Goal: Information Seeking & Learning: Learn about a topic

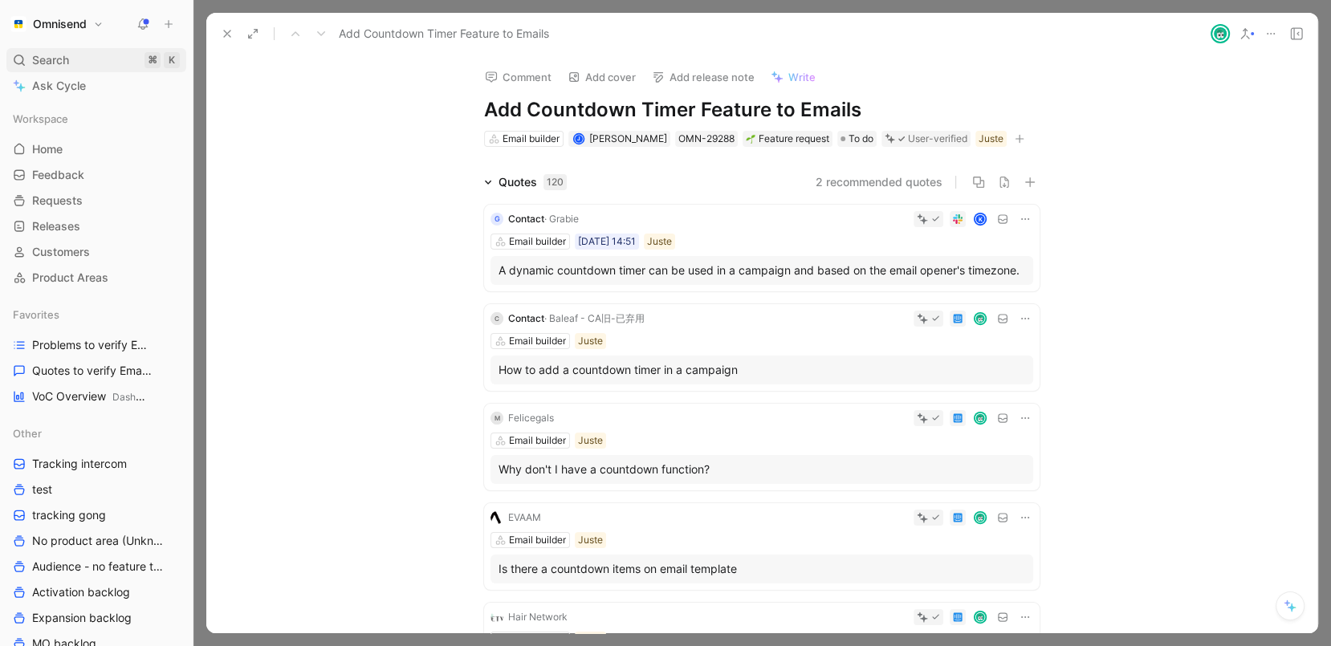
click at [63, 66] on span "Search" at bounding box center [50, 60] width 37 height 19
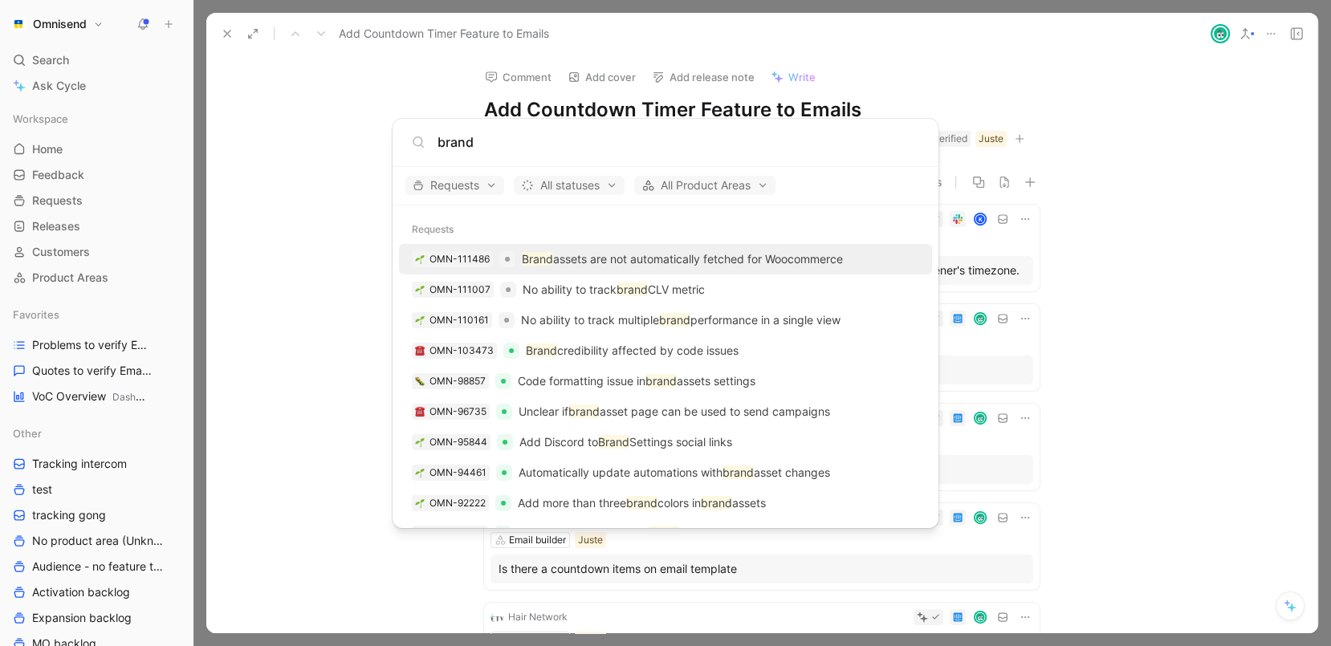
type input "brand"
click at [623, 254] on p "Brand assets are not automatically fetched for Woocommerce" at bounding box center [682, 259] width 321 height 19
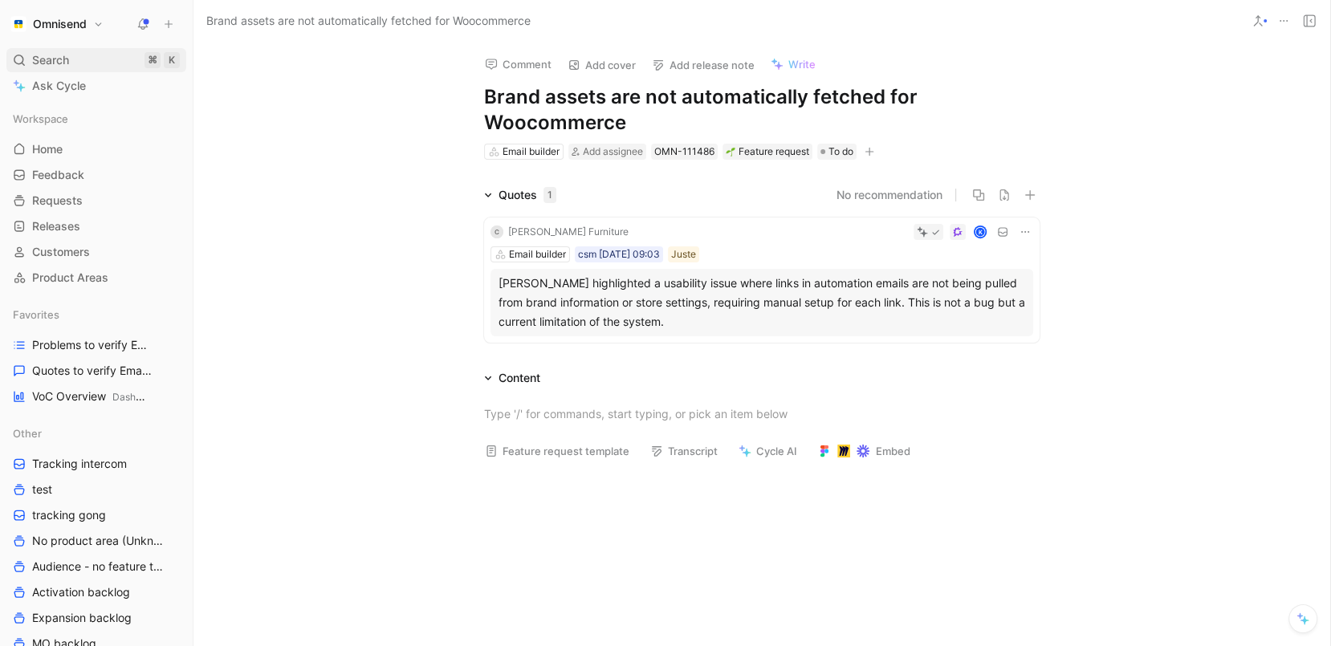
click at [86, 64] on div "Search ⌘ K" at bounding box center [96, 60] width 180 height 24
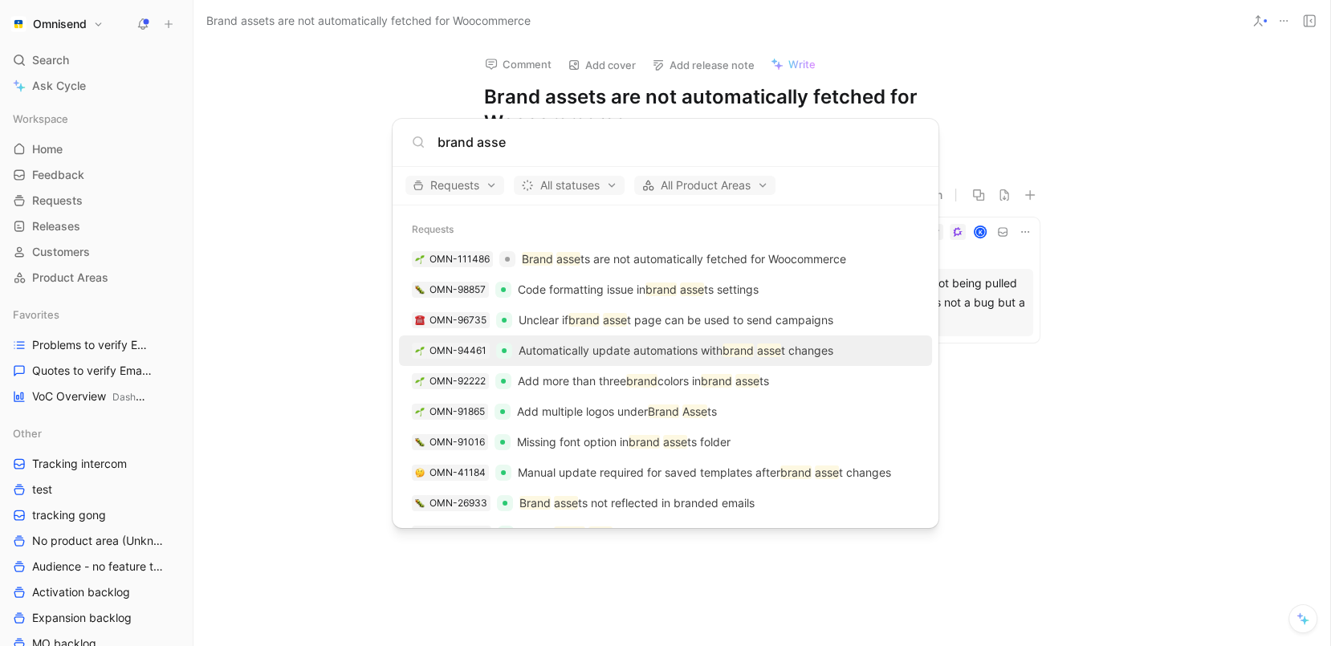
type input "brand asse"
click at [607, 341] on p "Automatically update automations with brand asse t changes" at bounding box center [675, 350] width 315 height 19
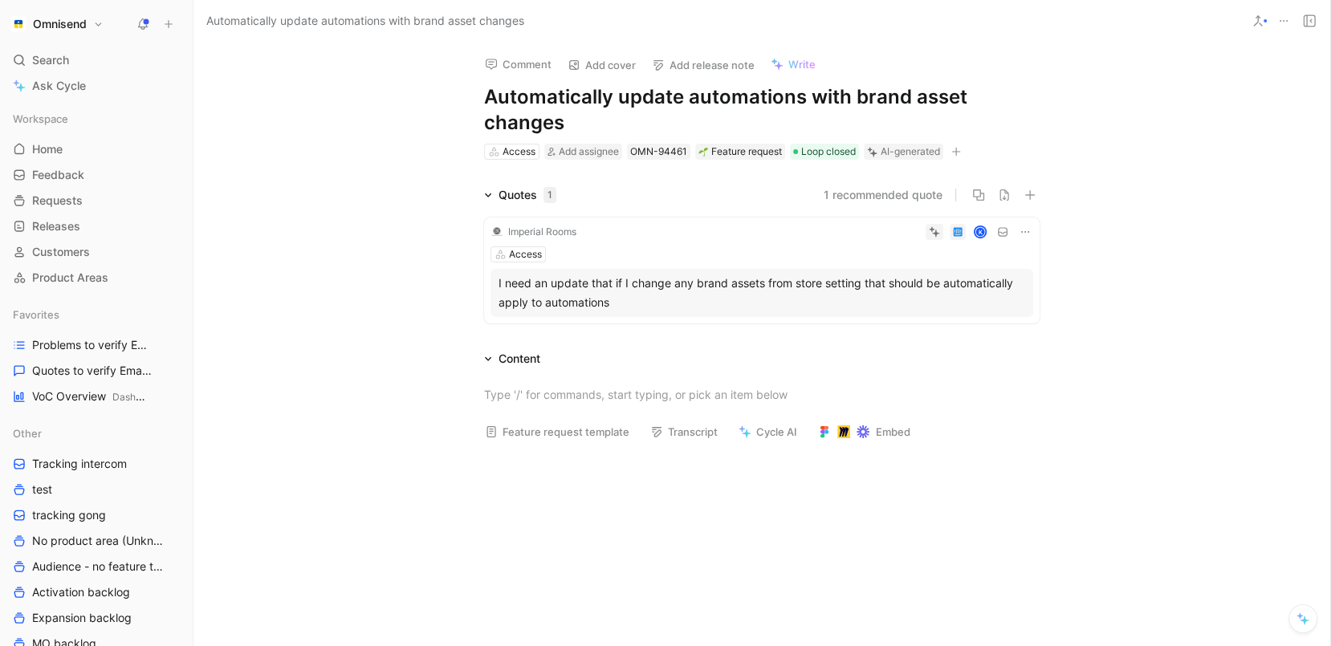
click at [1276, 19] on button at bounding box center [1283, 21] width 22 height 22
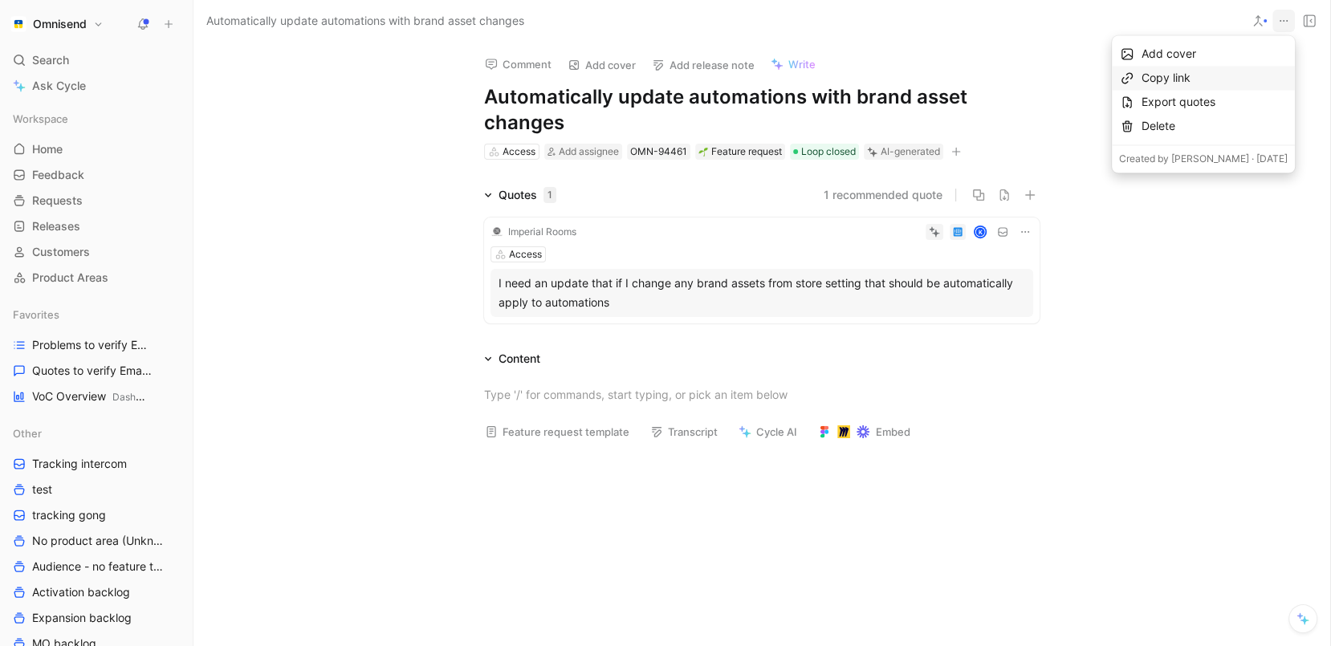
click at [1243, 77] on div "Copy link" at bounding box center [1214, 77] width 146 height 19
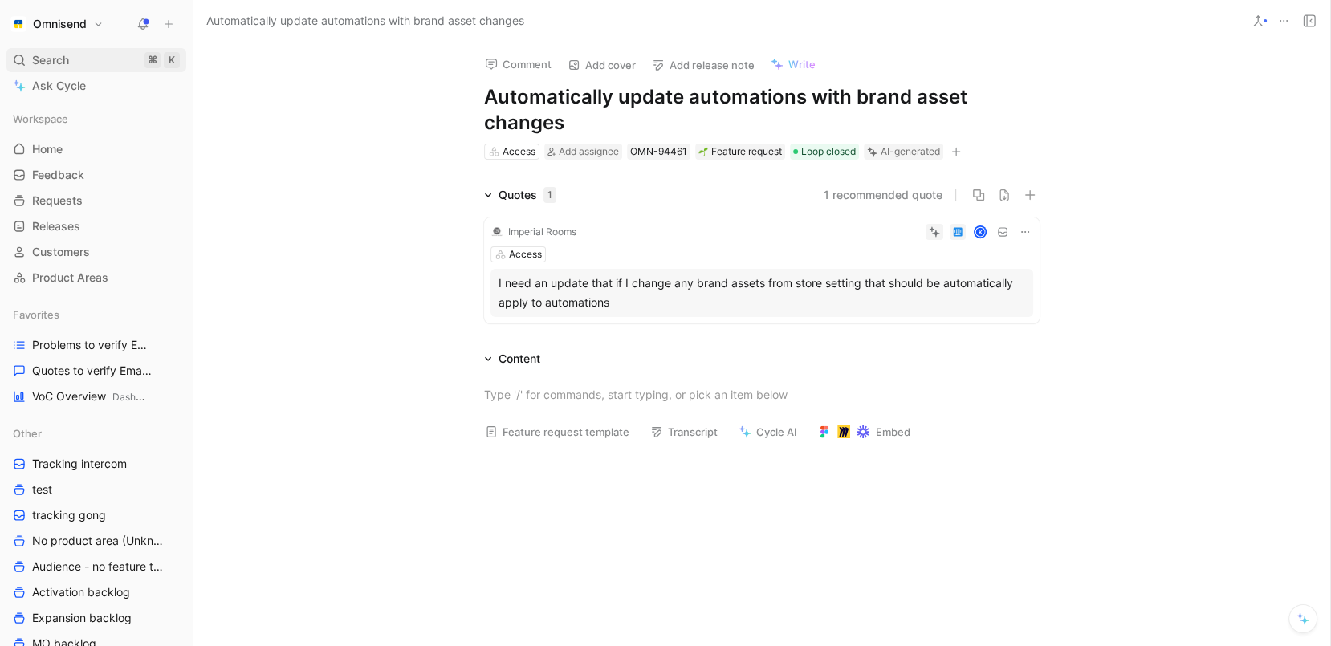
click at [51, 60] on span "Search" at bounding box center [50, 60] width 37 height 19
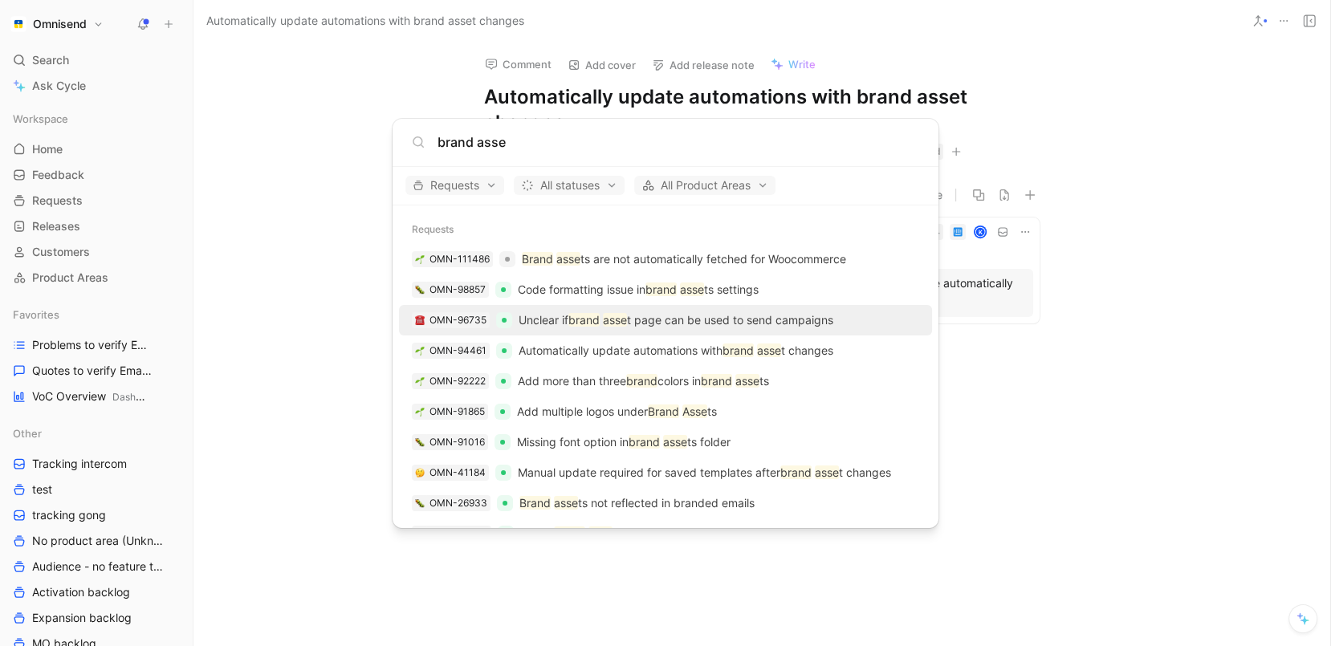
type input "brand asse"
click at [655, 317] on p "Unclear if brand asse t page can be used to send campaigns" at bounding box center [675, 320] width 315 height 19
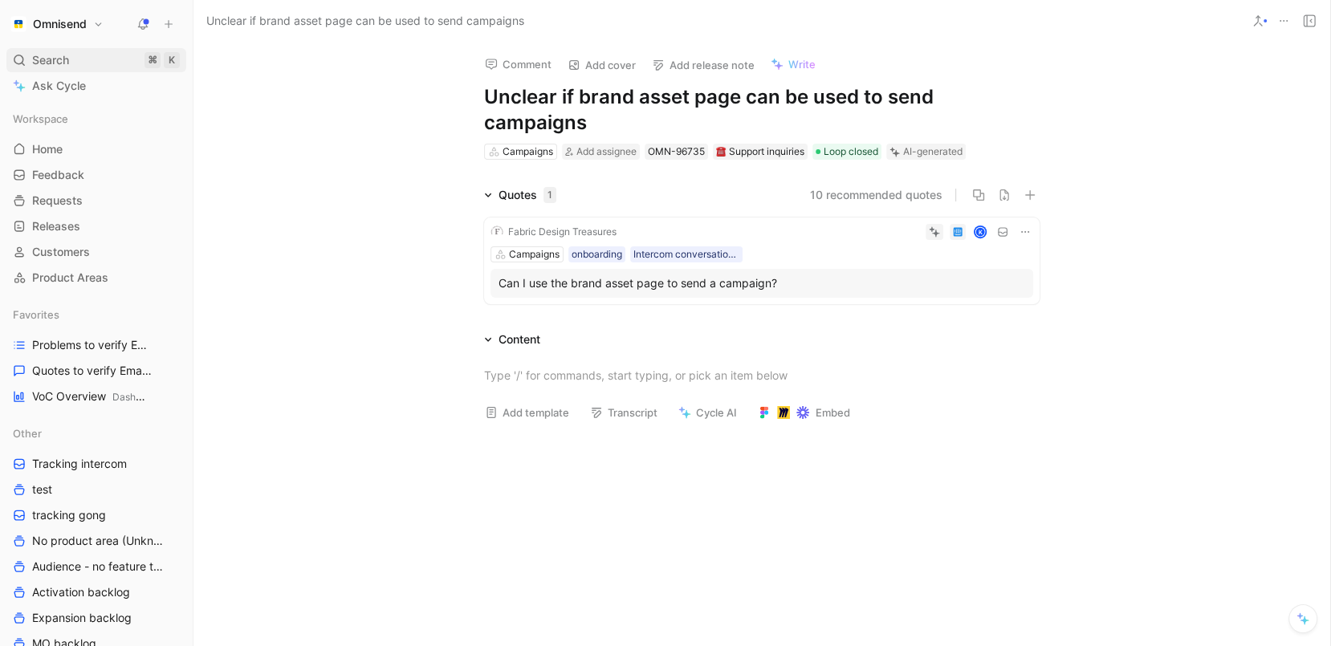
click at [86, 57] on div "Search ⌘ K" at bounding box center [96, 60] width 180 height 24
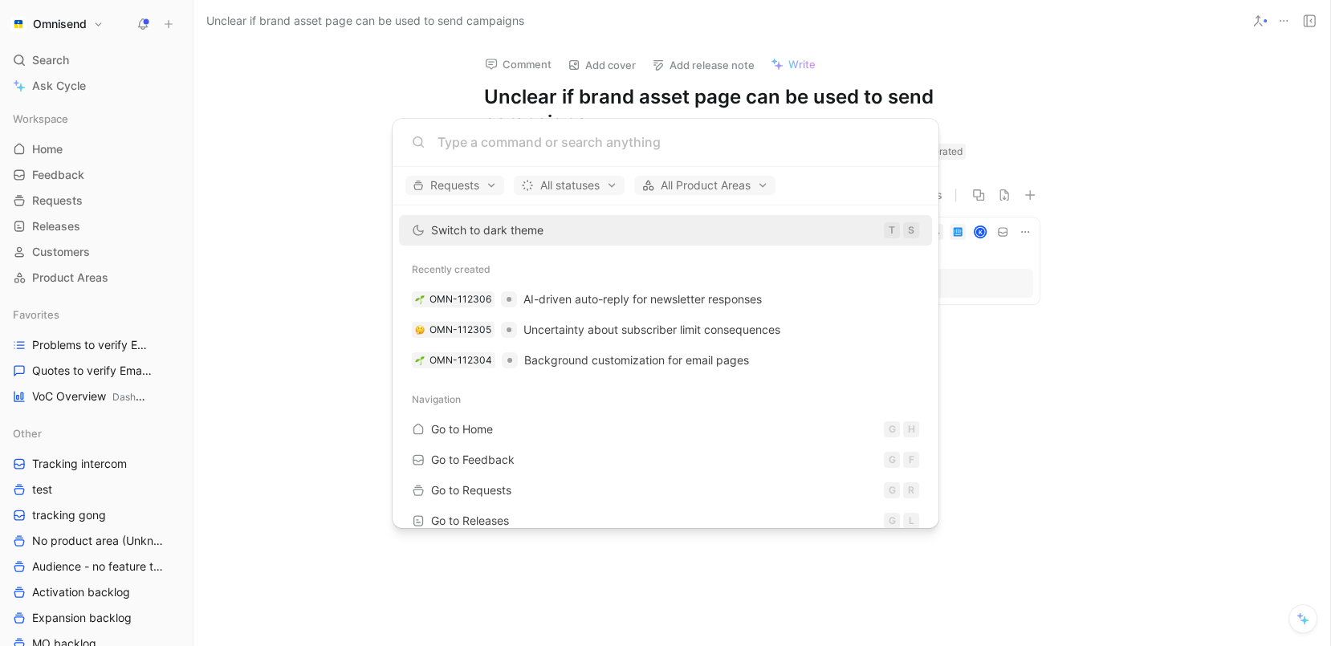
click at [1121, 46] on body "Omnisend Search ⌘ K Ask Cycle Workspace Home G then H Feedback G then F Request…" at bounding box center [665, 323] width 1331 height 646
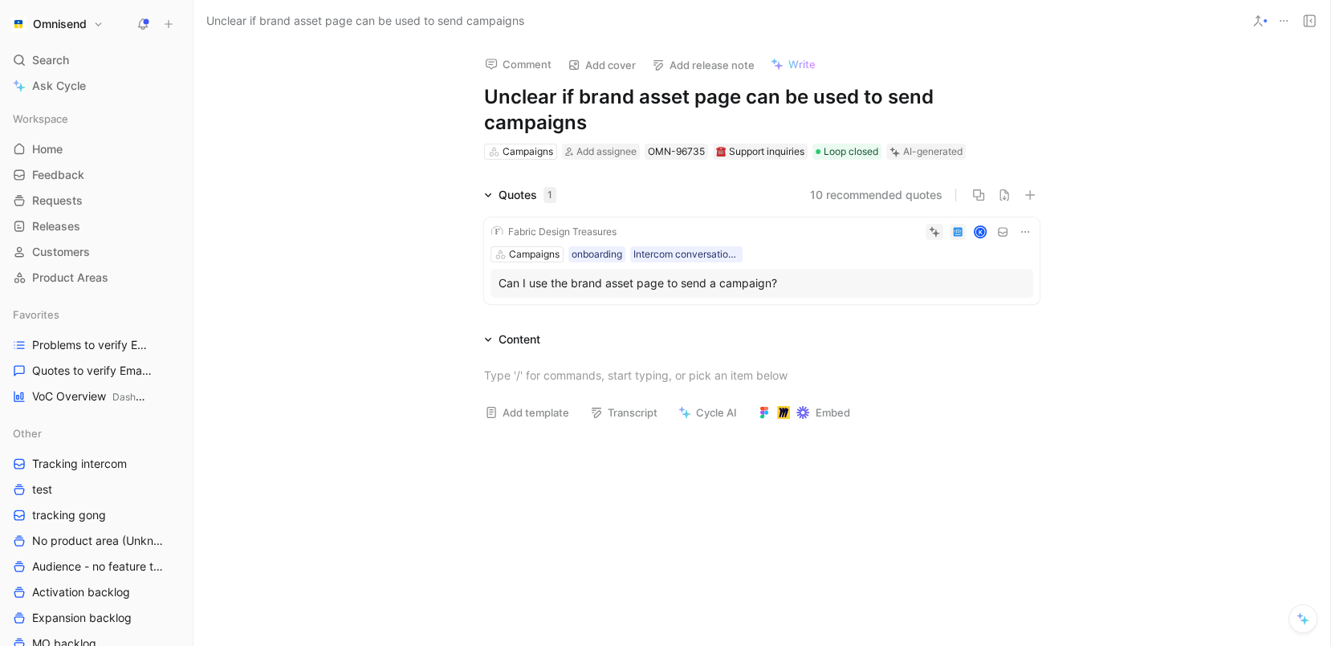
click at [1289, 22] on icon at bounding box center [1283, 20] width 13 height 13
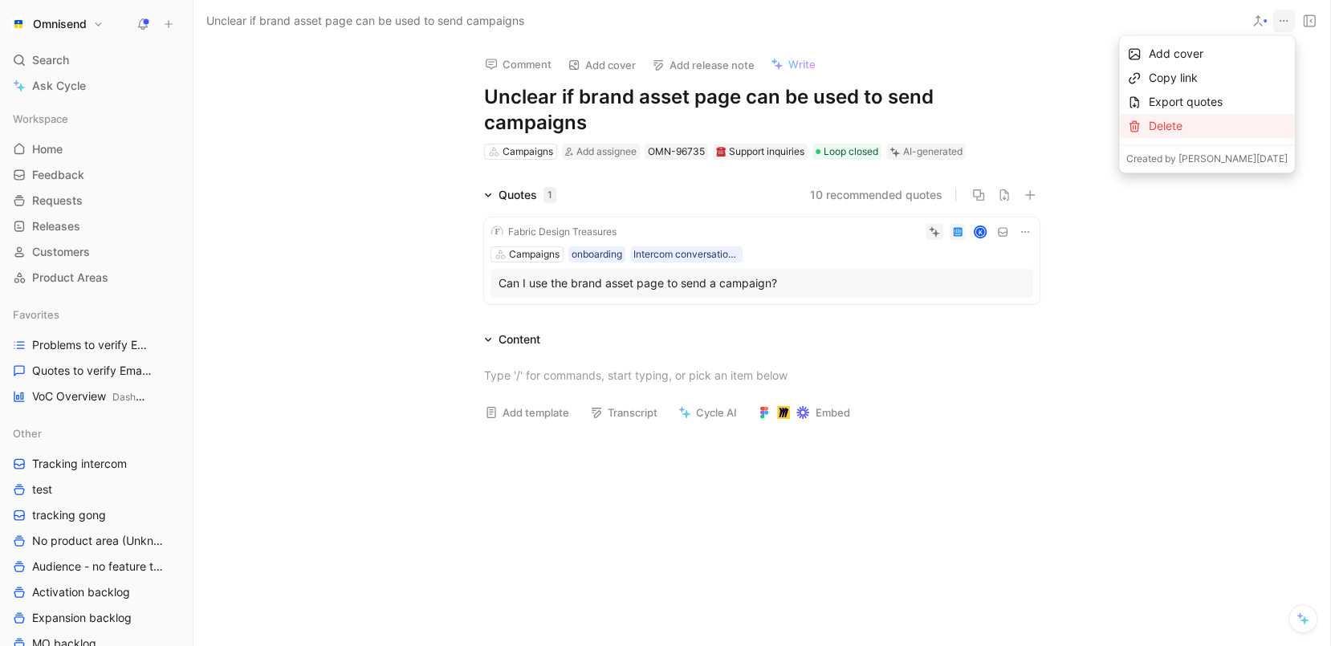
click at [1252, 136] on div "Delete" at bounding box center [1207, 126] width 176 height 24
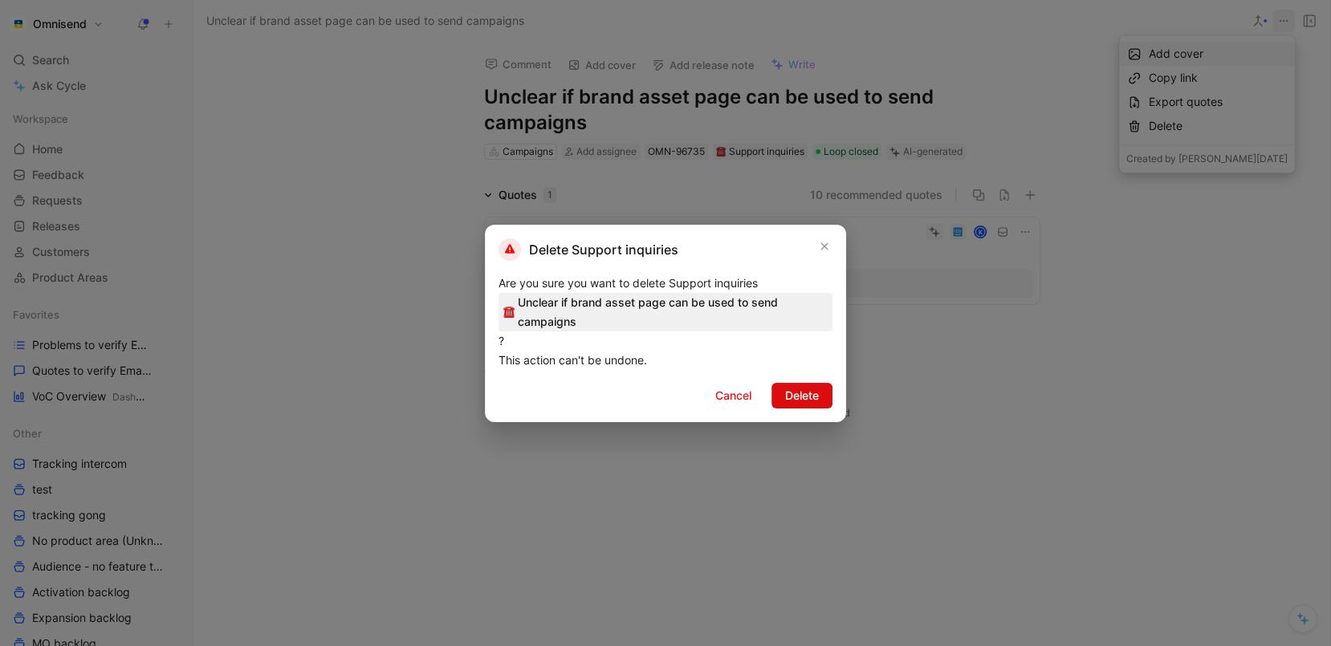
click at [791, 400] on span "Delete" at bounding box center [802, 395] width 34 height 19
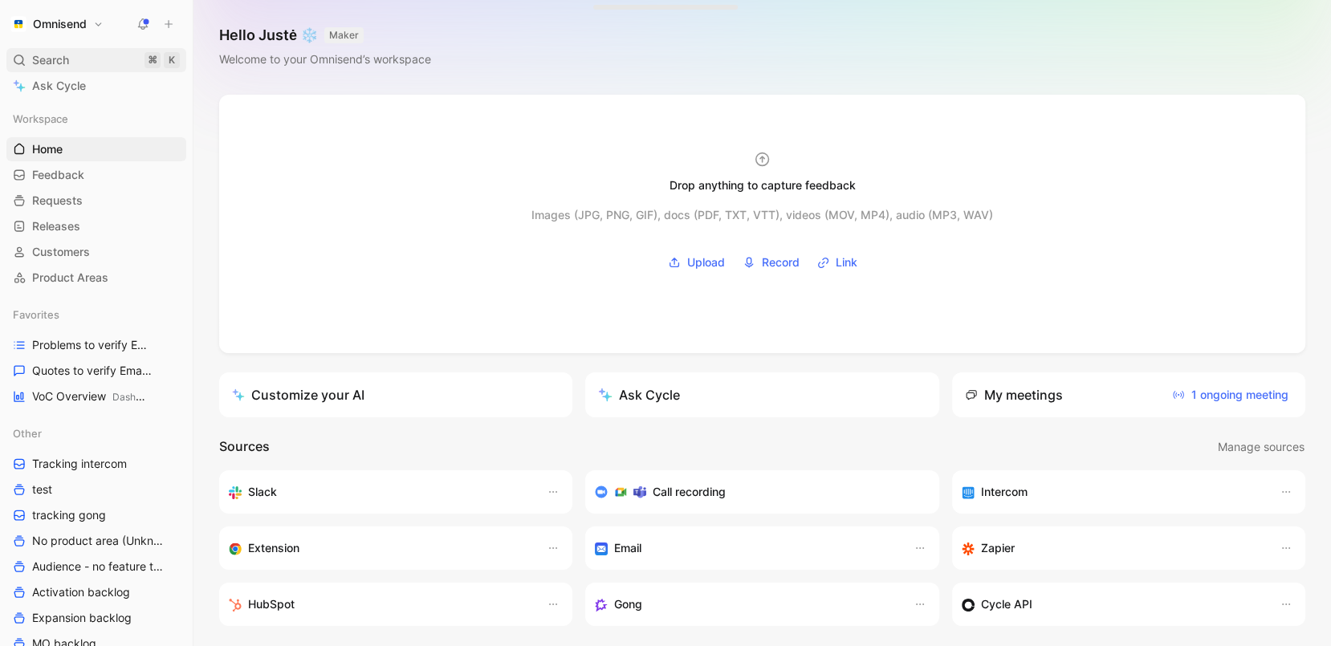
click at [69, 53] on div "Search ⌘ K" at bounding box center [96, 60] width 180 height 24
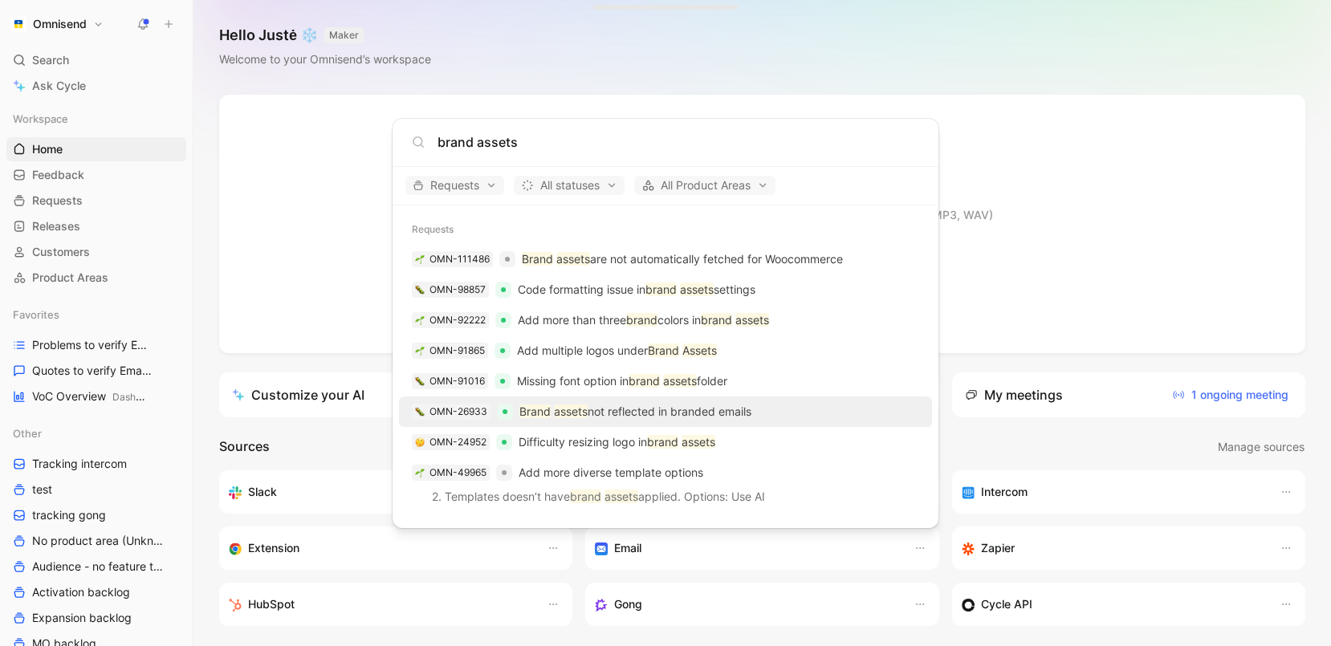
type input "brand assets"
click at [599, 416] on p "Brand assets not reflected in branded emails" at bounding box center [635, 411] width 232 height 19
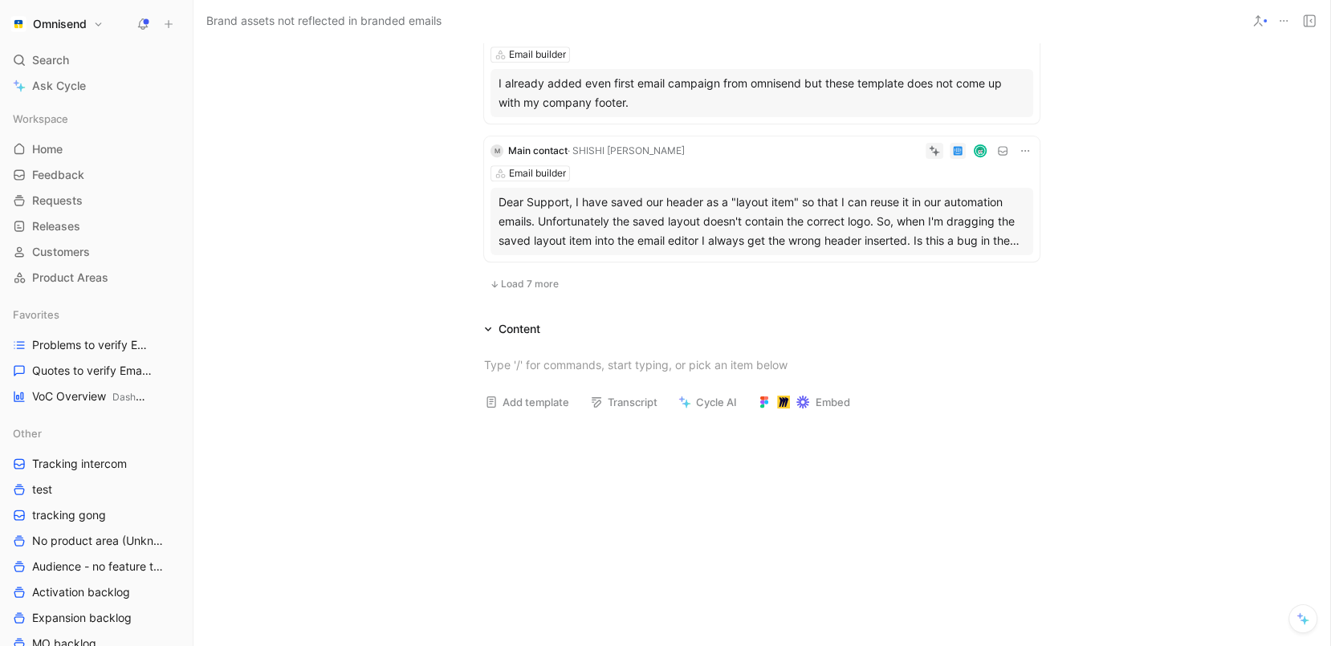
scroll to position [1166, 0]
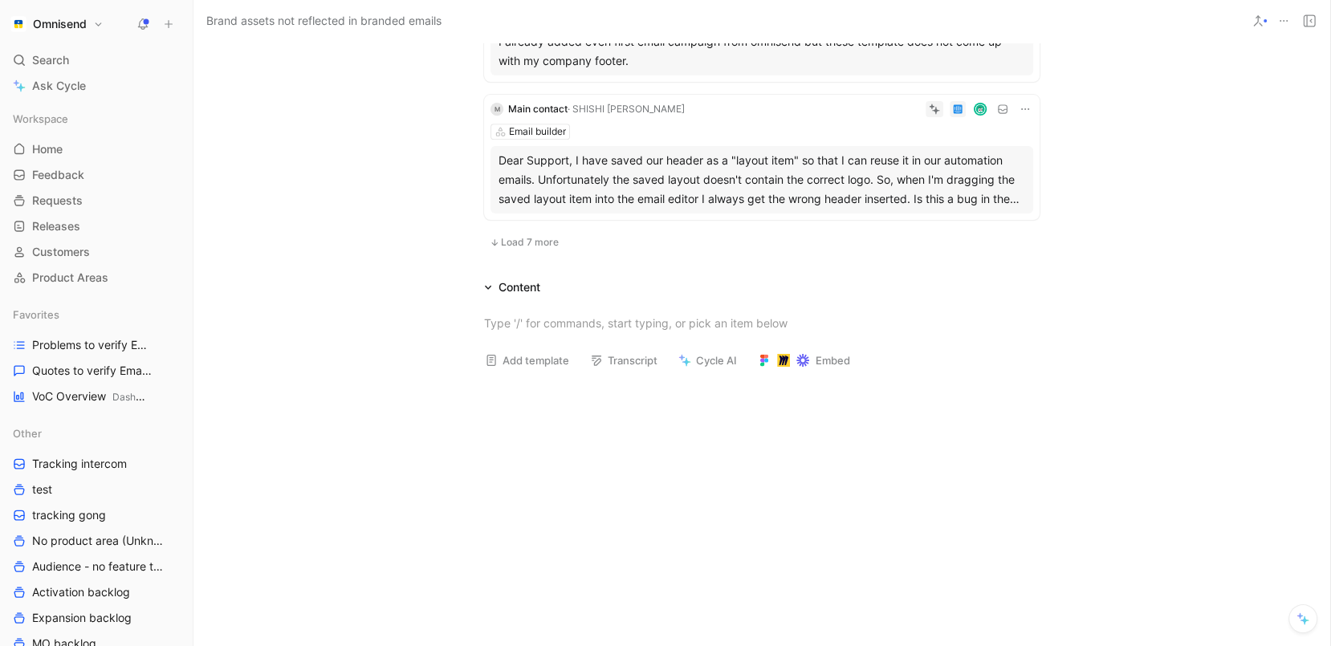
click at [518, 241] on span "Load 7 more" at bounding box center [530, 242] width 58 height 13
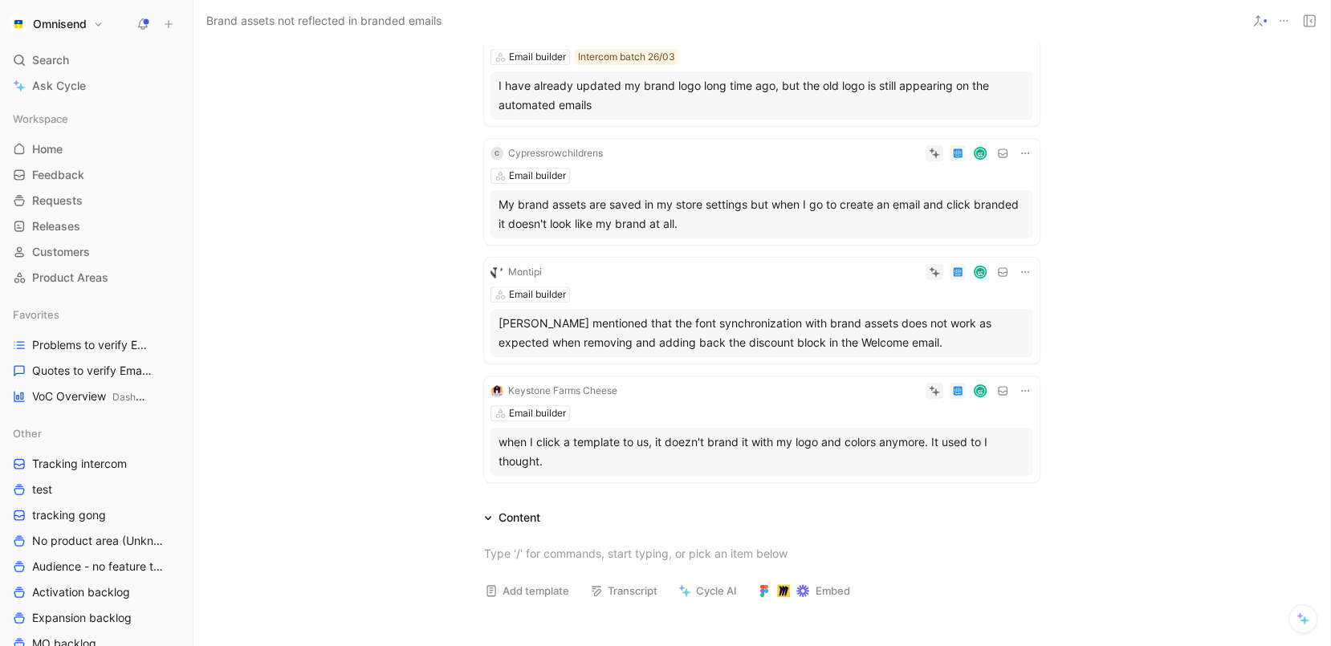
scroll to position [1734, 0]
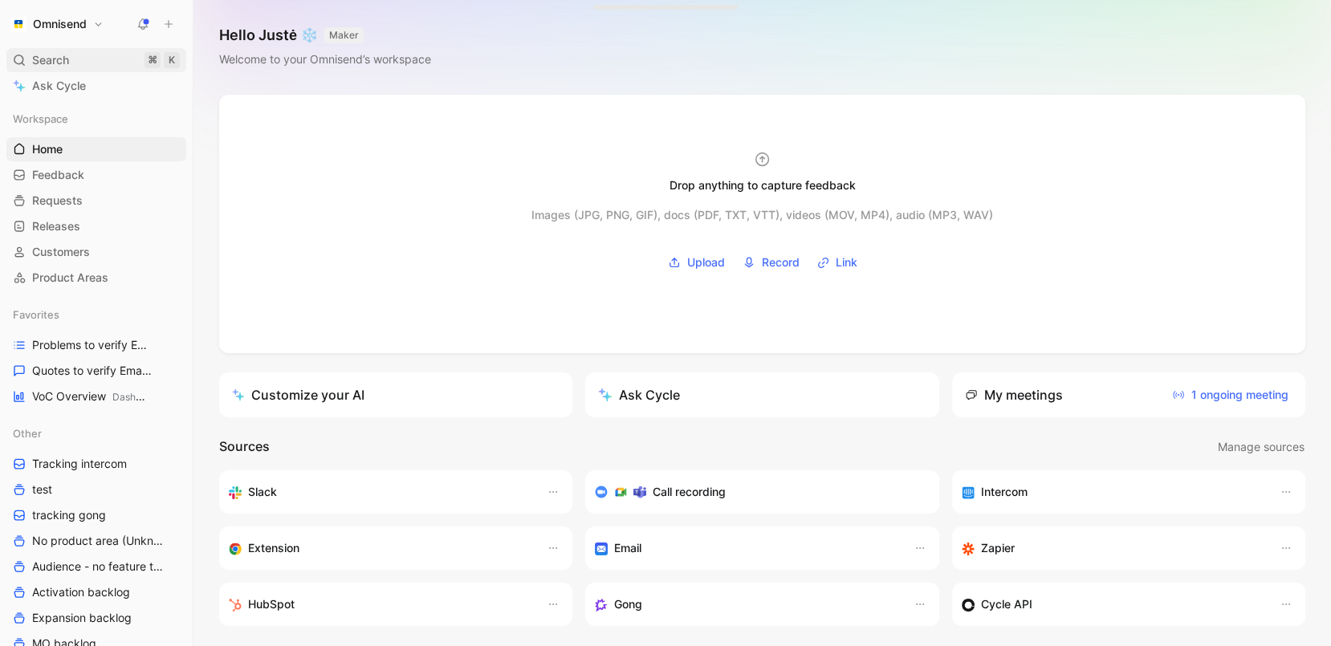
click at [91, 51] on div "Search ⌘ K" at bounding box center [96, 60] width 180 height 24
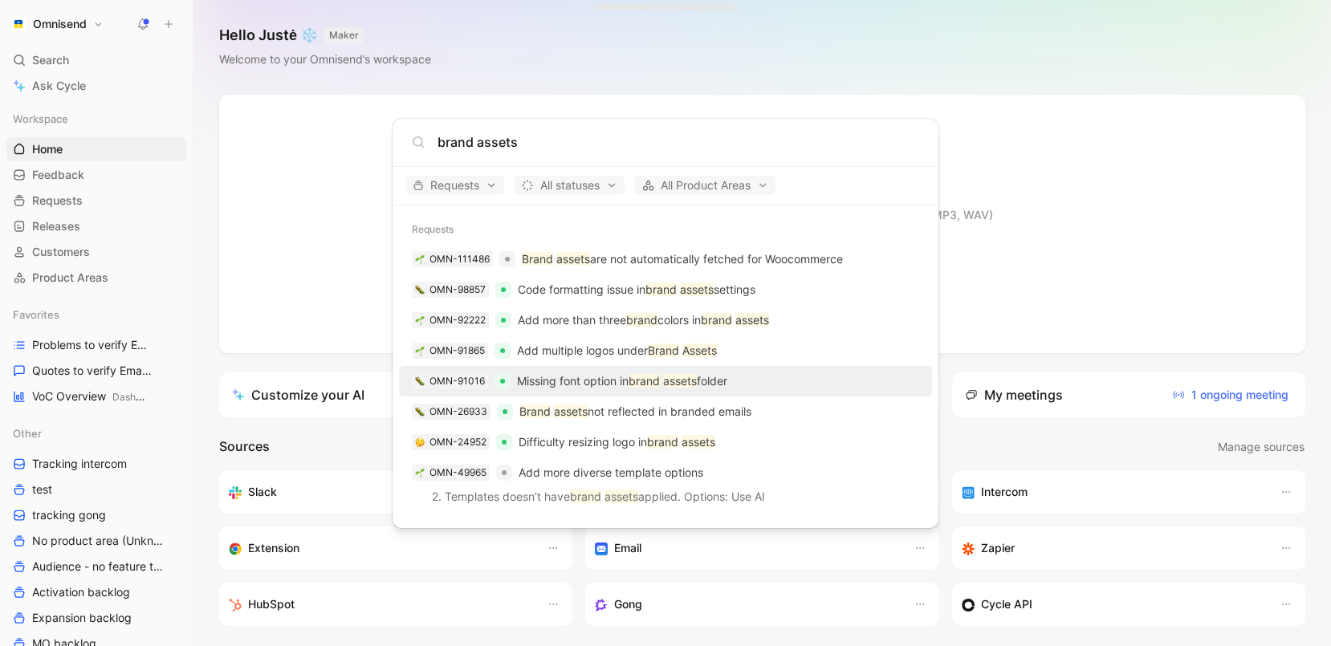
type input "brand assets"
click at [653, 388] on p "Missing font option in brand assets folder" at bounding box center [622, 381] width 210 height 19
